Goal: Transaction & Acquisition: Purchase product/service

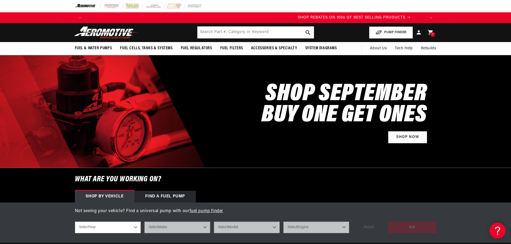
scroll to position [0, 672]
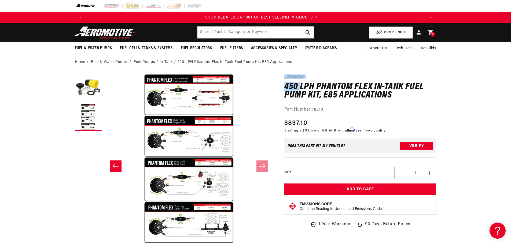
scroll to position [0, 680]
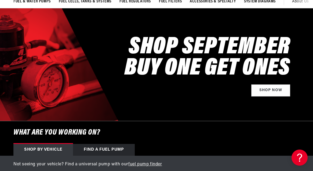
scroll to position [54, 0]
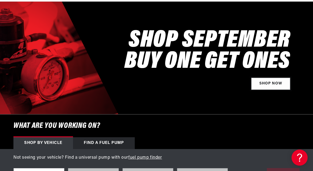
click at [270, 90] on link "Shop Now" at bounding box center [270, 84] width 39 height 12
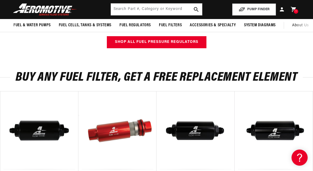
scroll to position [161, 0]
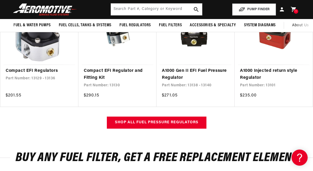
click at [275, 129] on div "Shop all Fuel Pressure Regulators" at bounding box center [156, 123] width 313 height 12
click at [267, 127] on div "Shop all Fuel Pressure Regulators" at bounding box center [156, 123] width 313 height 12
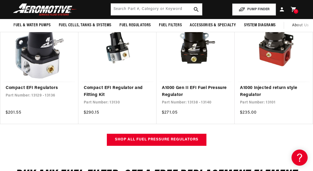
scroll to position [134, 0]
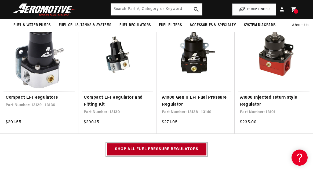
click at [185, 155] on link "Shop all Fuel Pressure Regulators" at bounding box center [156, 149] width 99 height 12
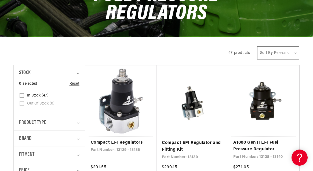
scroll to position [107, 0]
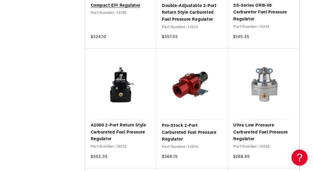
scroll to position [0, 264]
